Goal: Complete application form

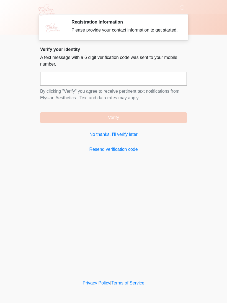
click at [123, 137] on link "No thanks, I'll verify later" at bounding box center [113, 134] width 147 height 7
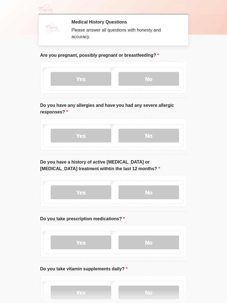
click at [158, 79] on label "No" at bounding box center [148, 79] width 61 height 14
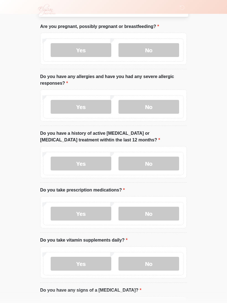
scroll to position [32, 0]
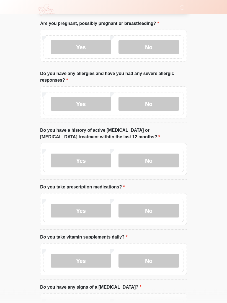
click at [92, 99] on label "Yes" at bounding box center [81, 104] width 61 height 14
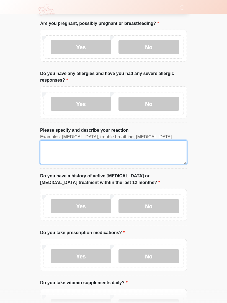
click at [131, 154] on textarea "Please specify and describe your reaction" at bounding box center [113, 152] width 147 height 24
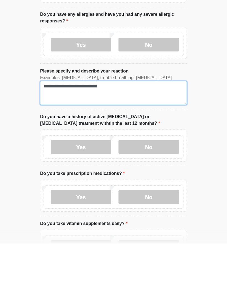
type textarea "**********"
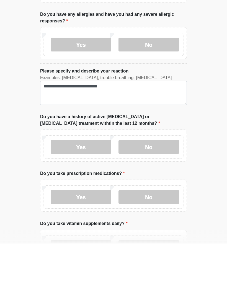
click at [154, 199] on label "No" at bounding box center [148, 206] width 61 height 14
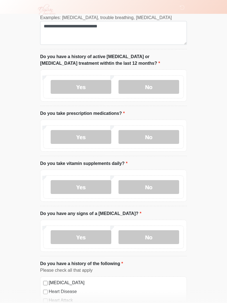
scroll to position [151, 0]
click at [93, 133] on label "Yes" at bounding box center [81, 137] width 61 height 14
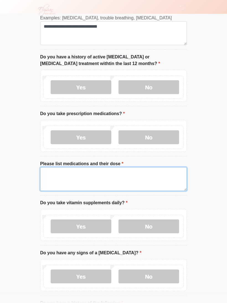
click at [112, 178] on textarea "Please list medications and their dose" at bounding box center [113, 179] width 147 height 24
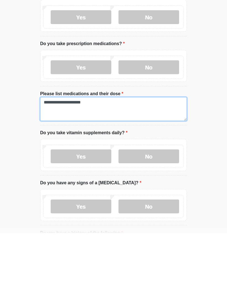
type textarea "**********"
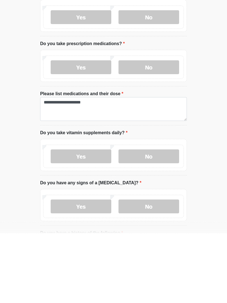
click at [95, 219] on label "Yes" at bounding box center [81, 226] width 61 height 14
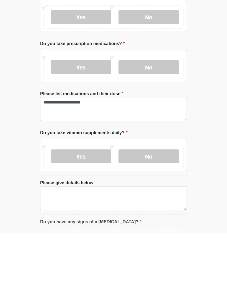
scroll to position [221, 0]
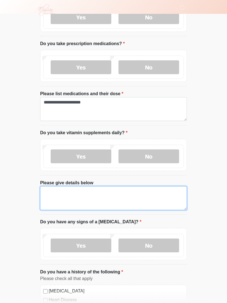
click at [120, 193] on textarea "Please give details below" at bounding box center [113, 198] width 147 height 24
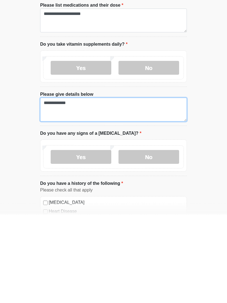
type textarea "**********"
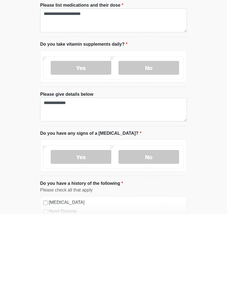
click at [161, 239] on label "No" at bounding box center [148, 246] width 61 height 14
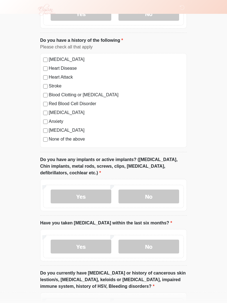
click at [162, 199] on label "No" at bounding box center [148, 197] width 61 height 14
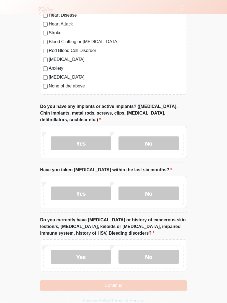
click at [163, 190] on label "No" at bounding box center [148, 193] width 61 height 14
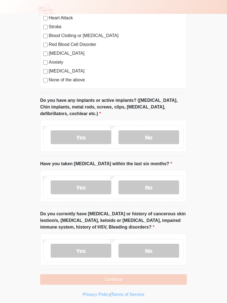
click at [160, 252] on label "No" at bounding box center [148, 251] width 61 height 14
click at [166, 278] on button "Continue" at bounding box center [113, 279] width 147 height 11
click at [161, 275] on button "Continue" at bounding box center [113, 279] width 147 height 11
click at [145, 275] on button "Continue" at bounding box center [113, 279] width 147 height 11
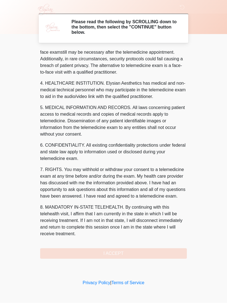
scroll to position [129, 0]
click at [134, 251] on button "I ACCEPT" at bounding box center [113, 253] width 147 height 11
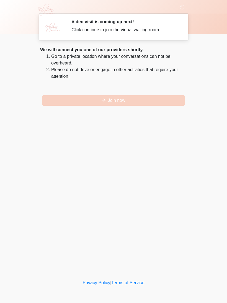
click at [159, 98] on button "Join now" at bounding box center [113, 100] width 142 height 11
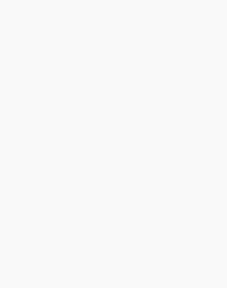
scroll to position [2, 0]
